Goal: Task Accomplishment & Management: Manage account settings

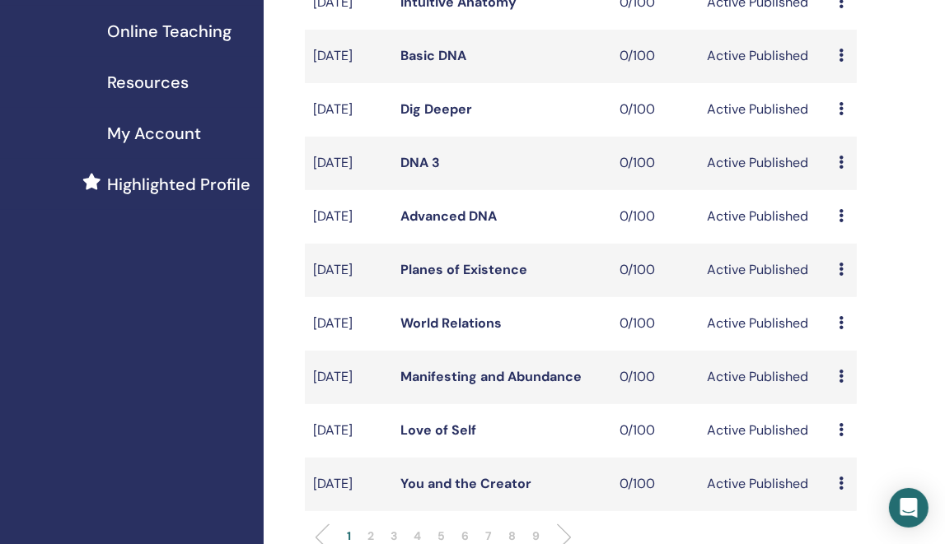
scroll to position [576, 0]
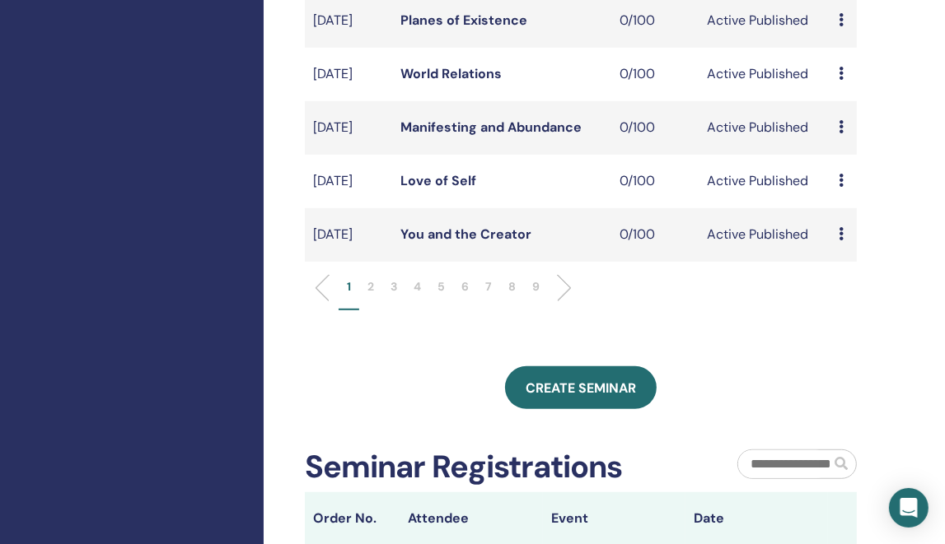
click at [467, 296] on p "6" at bounding box center [464, 286] width 7 height 17
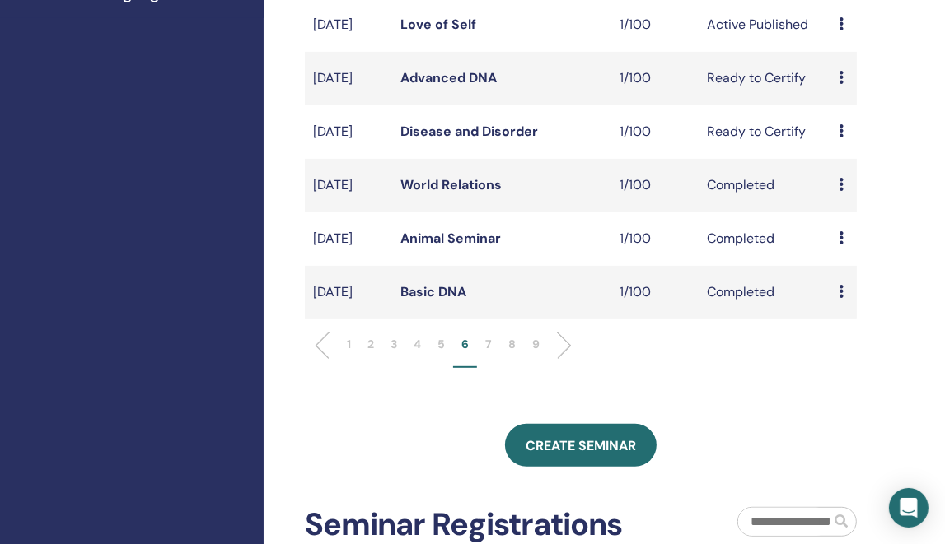
scroll to position [494, 0]
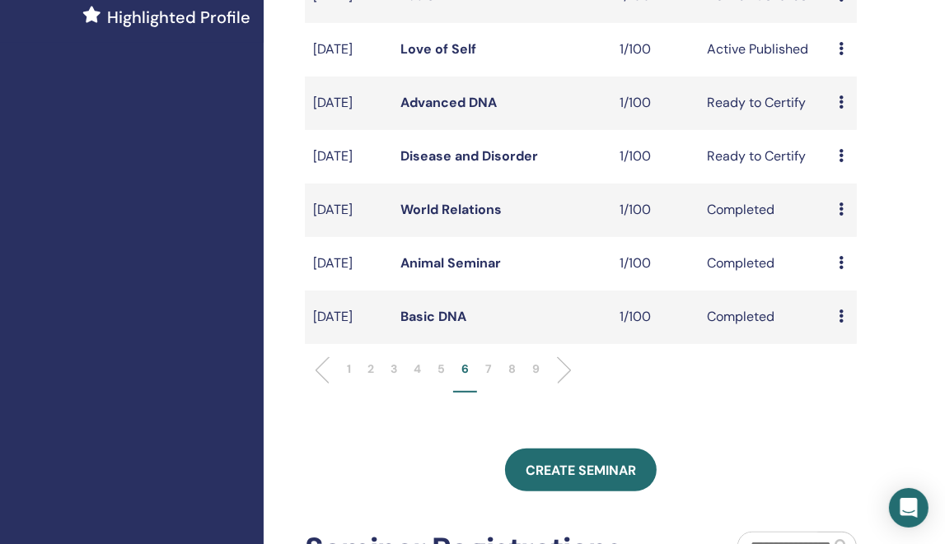
click at [842, 55] on icon at bounding box center [840, 48] width 5 height 13
click at [847, 133] on link "Attendees" at bounding box center [857, 133] width 63 height 17
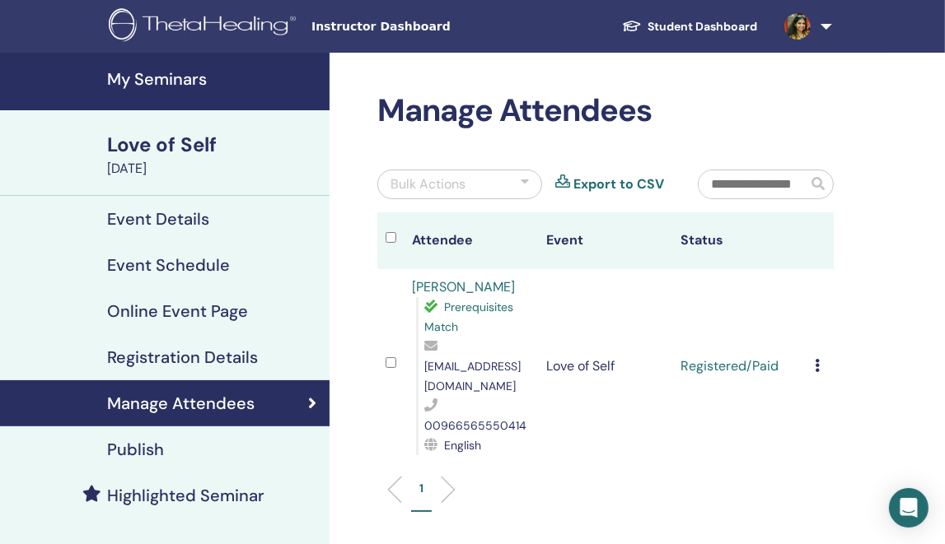
click at [817, 359] on icon at bounding box center [816, 365] width 5 height 13
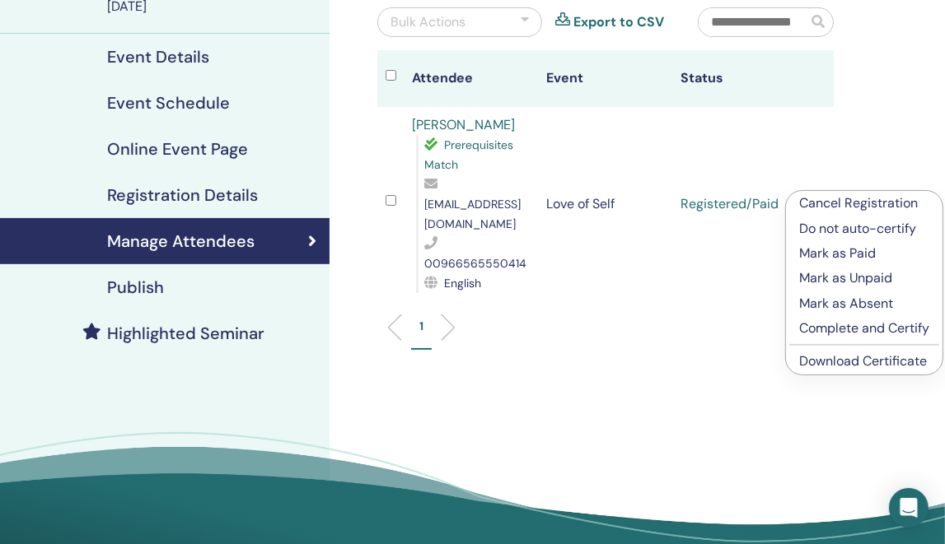
scroll to position [165, 0]
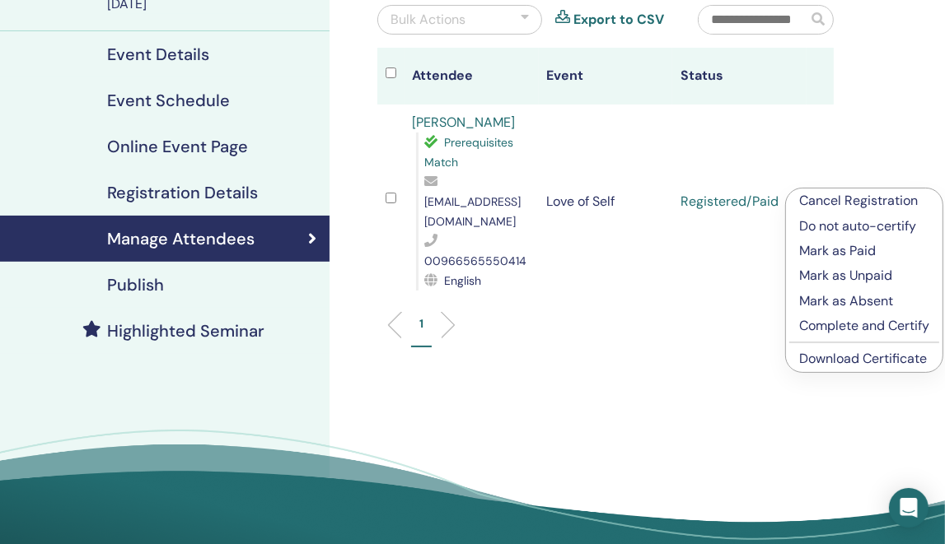
click at [847, 327] on p "Complete and Certify" at bounding box center [864, 326] width 130 height 20
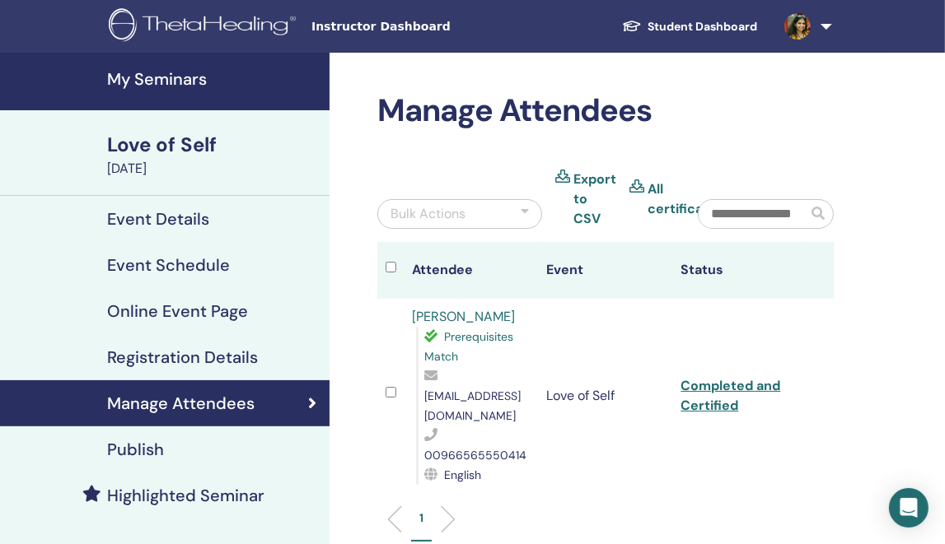
click at [192, 88] on h4 "My Seminars" at bounding box center [213, 79] width 212 height 20
